Goal: Information Seeking & Learning: Learn about a topic

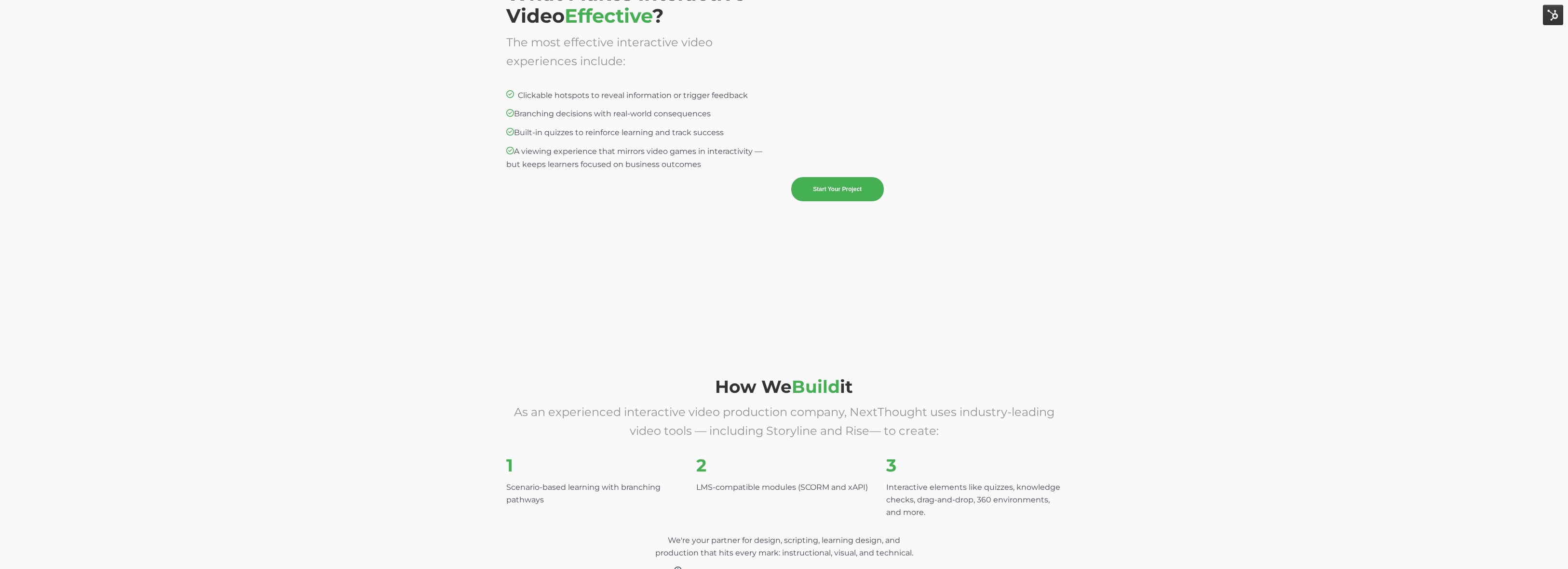
scroll to position [2154, 0]
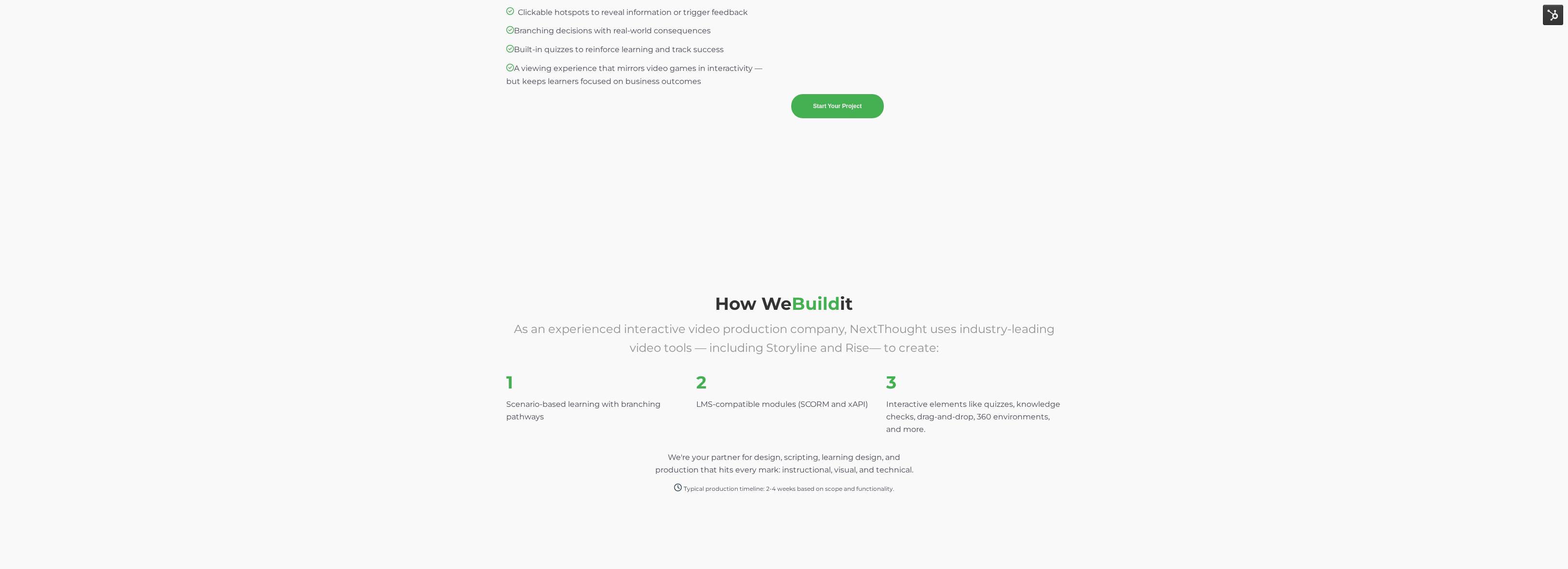
click at [787, 167] on div "What Makes Interactive Video Effective ? The most effective interactive video e…" at bounding box center [784, 34] width 1568 height 378
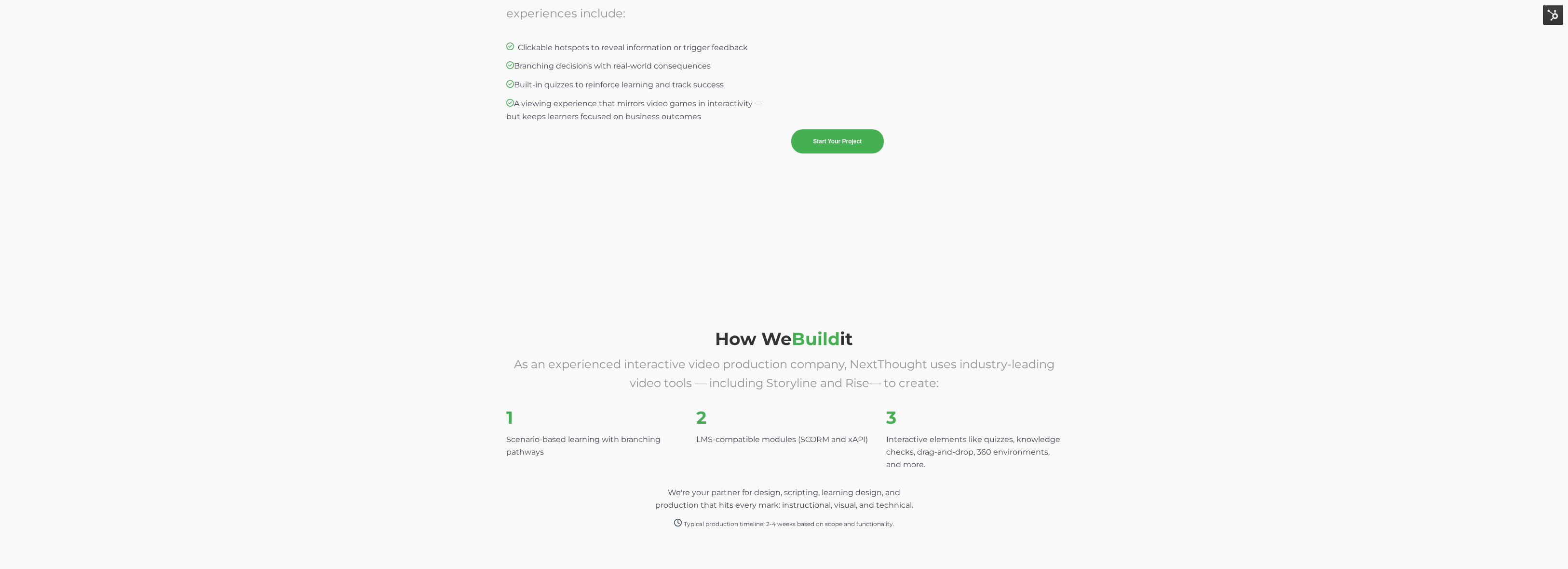
scroll to position [2082, 0]
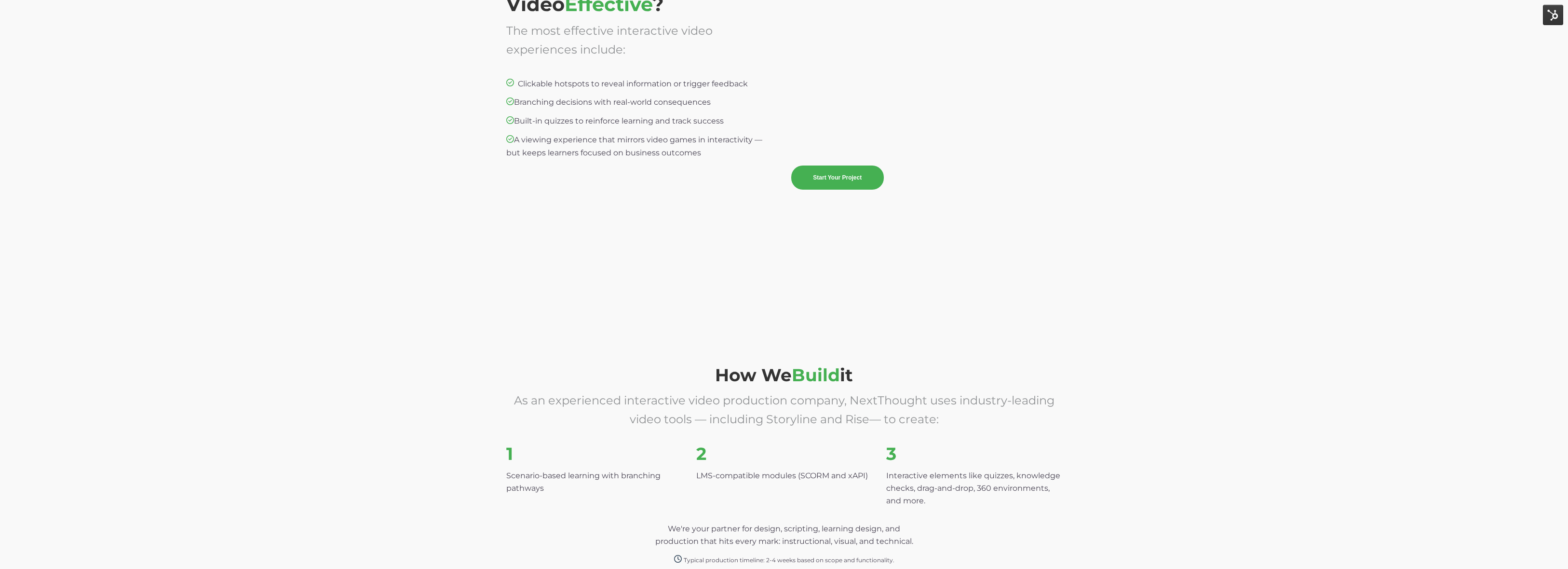
click at [944, 167] on span "Start Your Project" at bounding box center [927, 177] width 271 height 24
click at [909, 238] on div "What Makes Interactive Video Effective ? The most effective interactive video e…" at bounding box center [784, 105] width 1568 height 378
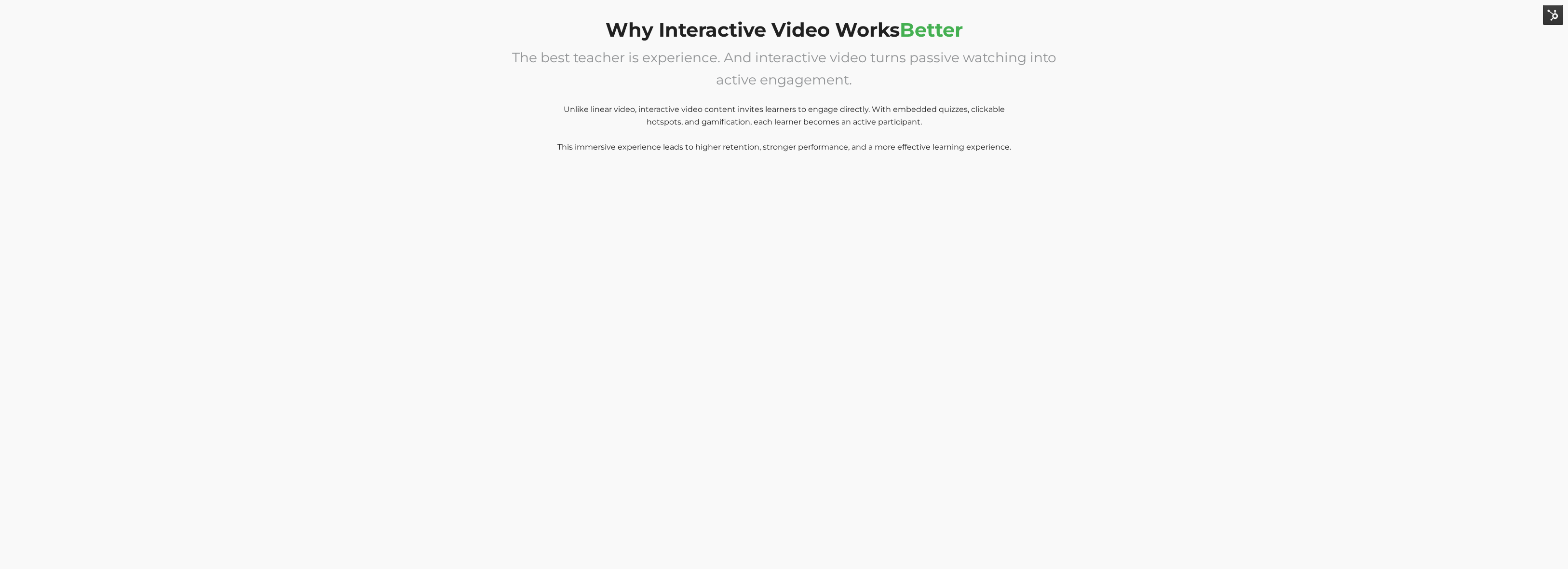
scroll to position [794, 0]
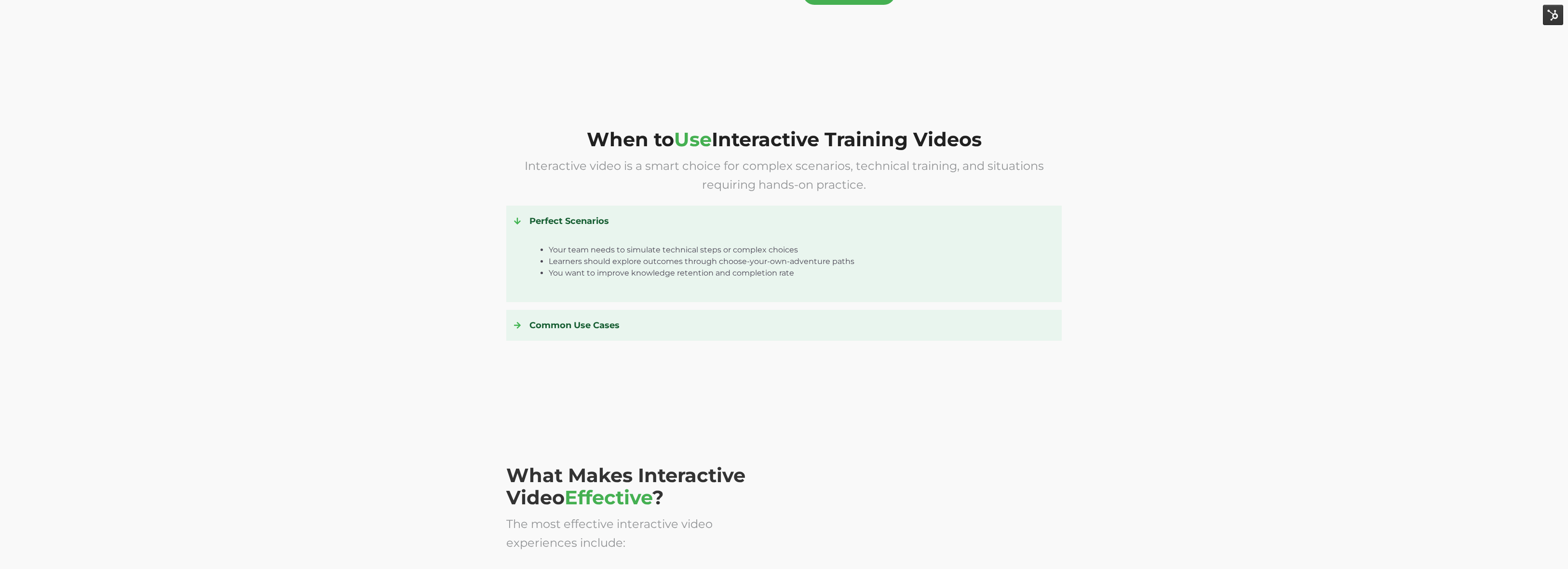
click at [534, 225] on h4 "Perfect Scenarios" at bounding box center [784, 221] width 540 height 15
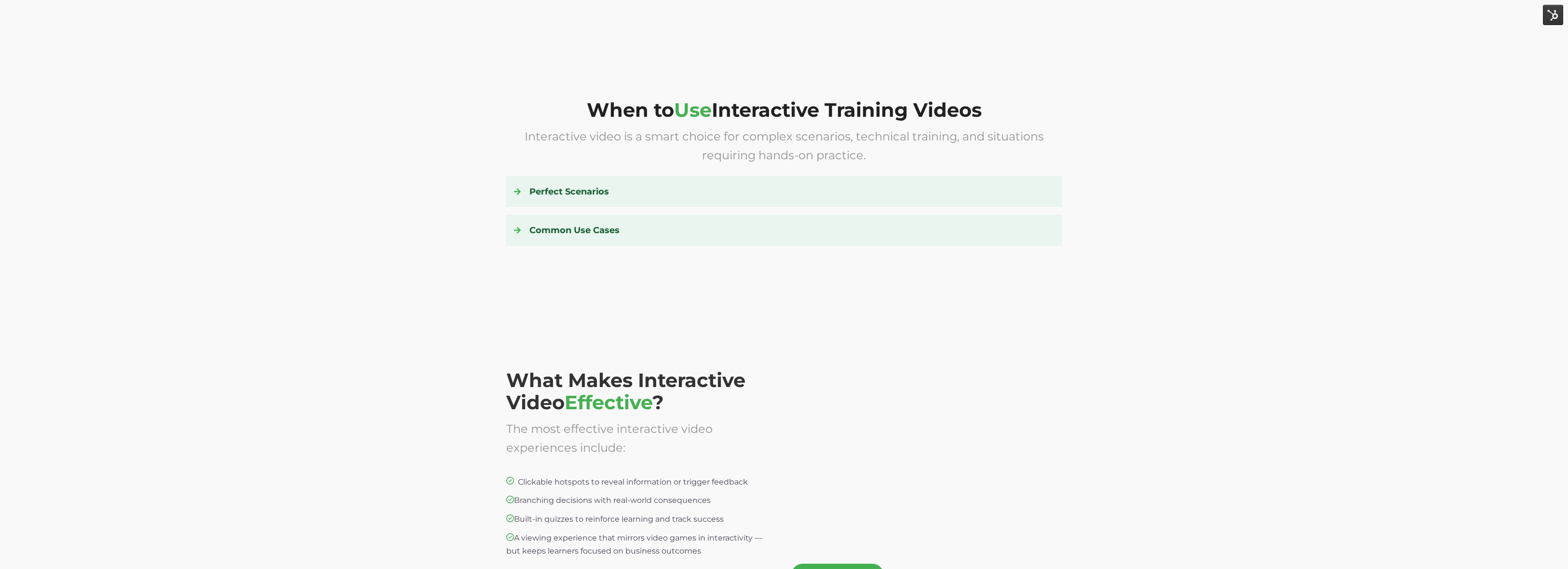
click at [549, 227] on h4 "Common Use Cases" at bounding box center [784, 230] width 540 height 15
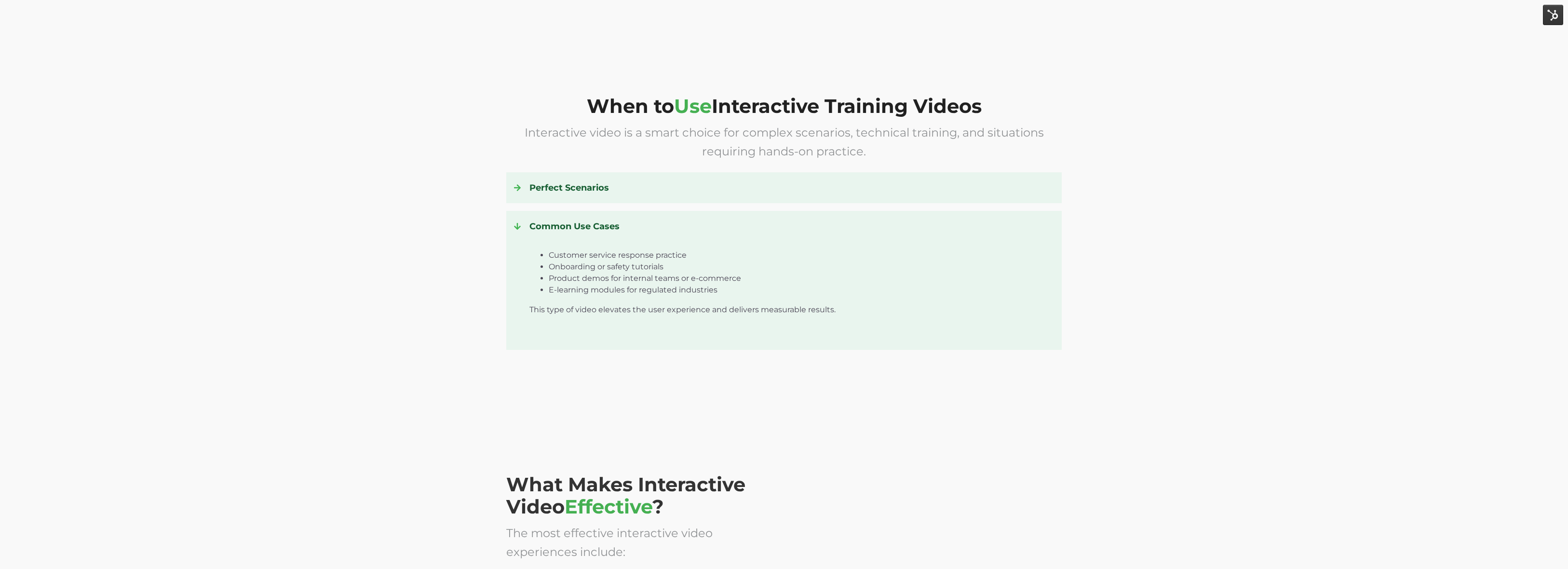
click at [549, 227] on h4 "Common Use Cases" at bounding box center [784, 226] width 540 height 15
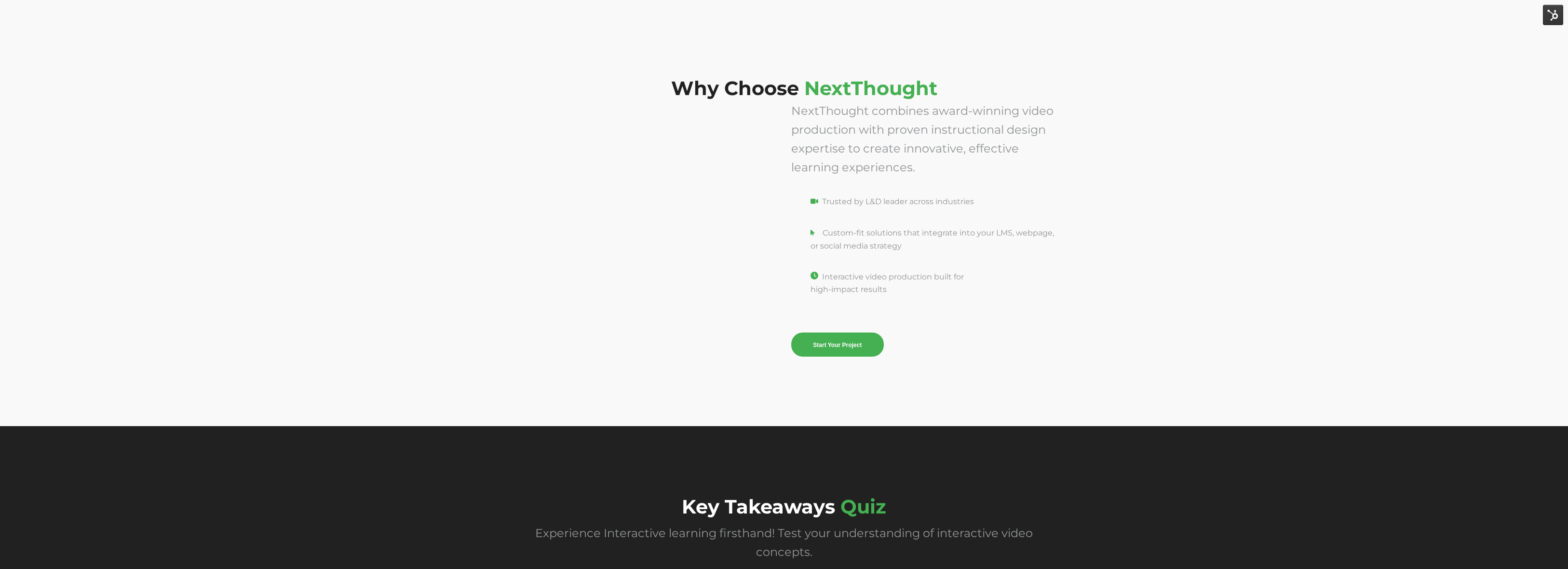
scroll to position [3543, 0]
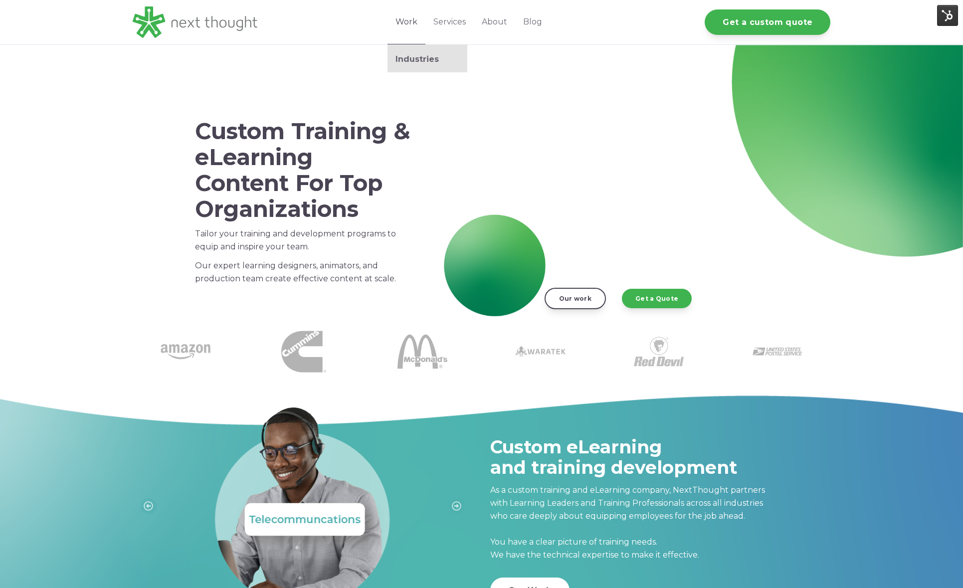
click at [402, 19] on link "Work" at bounding box center [406, 22] width 38 height 44
